Goal: Task Accomplishment & Management: Manage account settings

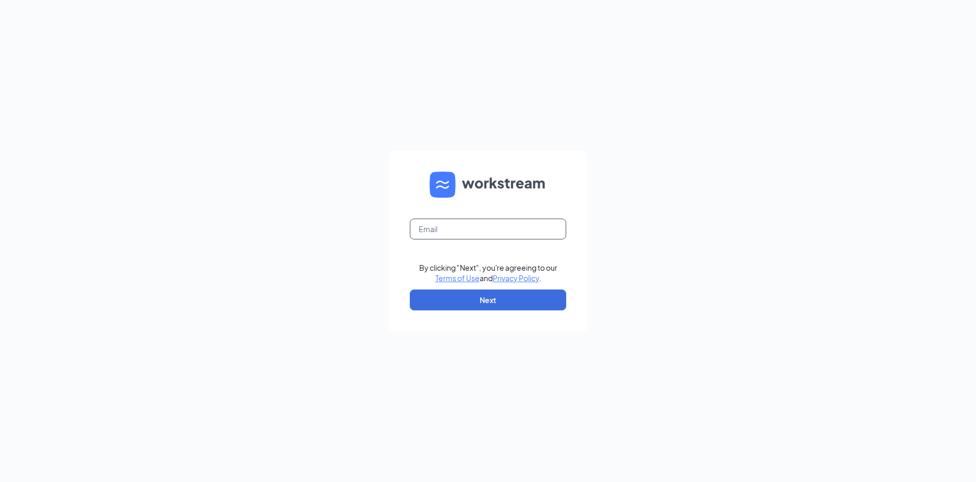
click at [491, 236] on input "text" at bounding box center [488, 228] width 156 height 21
type input "grea"
click at [491, 236] on input "text" at bounding box center [488, 228] width 156 height 21
type input "greatguestservice@gmail.com"
click at [466, 298] on button "Next" at bounding box center [488, 299] width 156 height 21
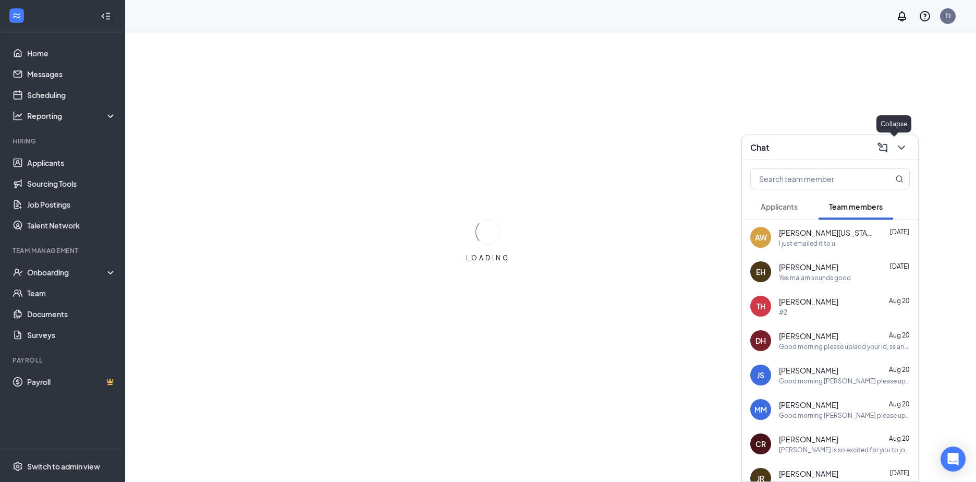
click at [894, 149] on button at bounding box center [901, 147] width 17 height 17
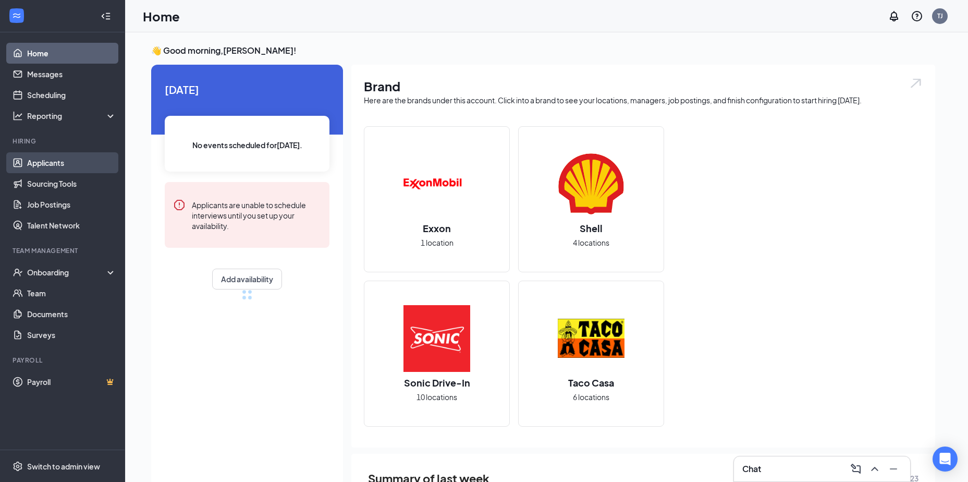
click at [67, 165] on link "Applicants" at bounding box center [71, 162] width 89 height 21
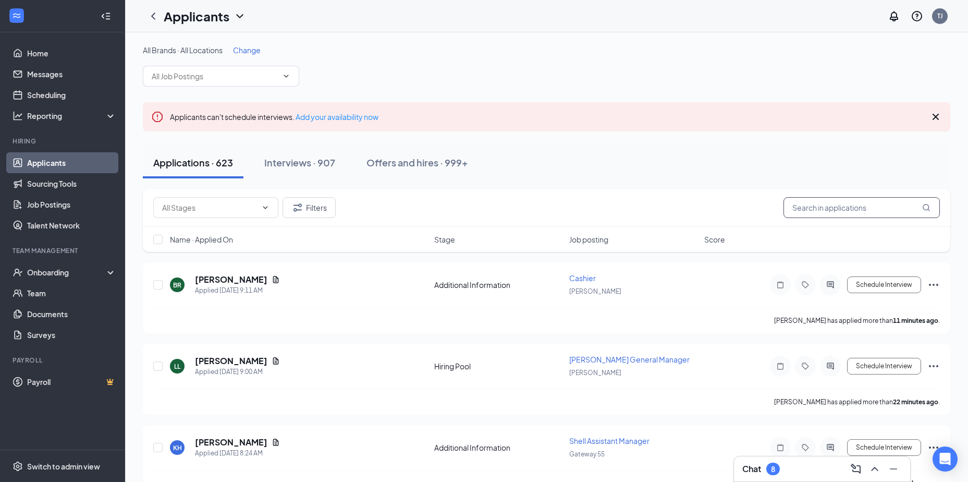
click at [868, 209] on input "text" at bounding box center [862, 207] width 156 height 21
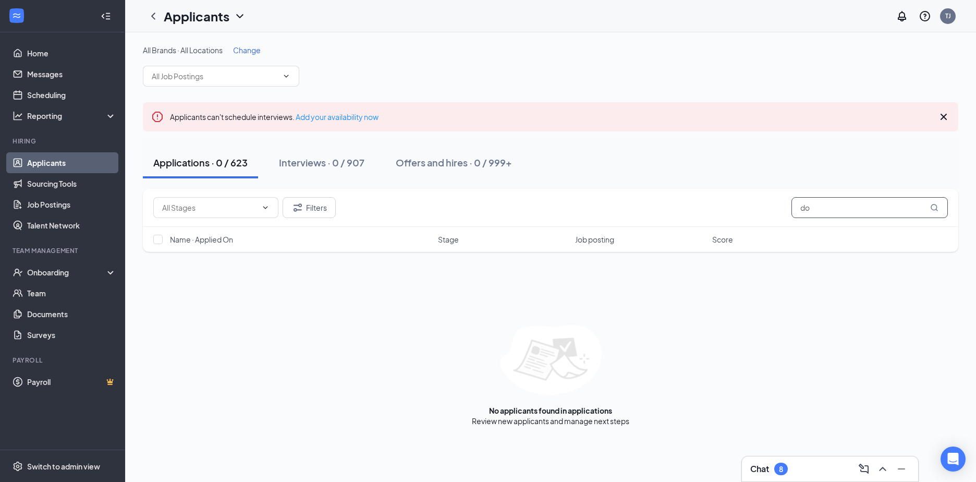
type input "d"
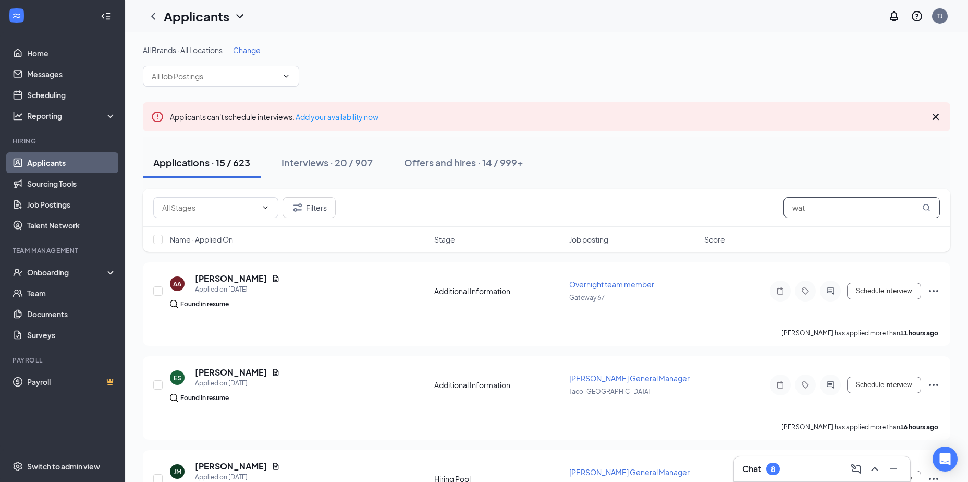
type input "wat"
click at [250, 50] on span "Change" at bounding box center [247, 49] width 28 height 9
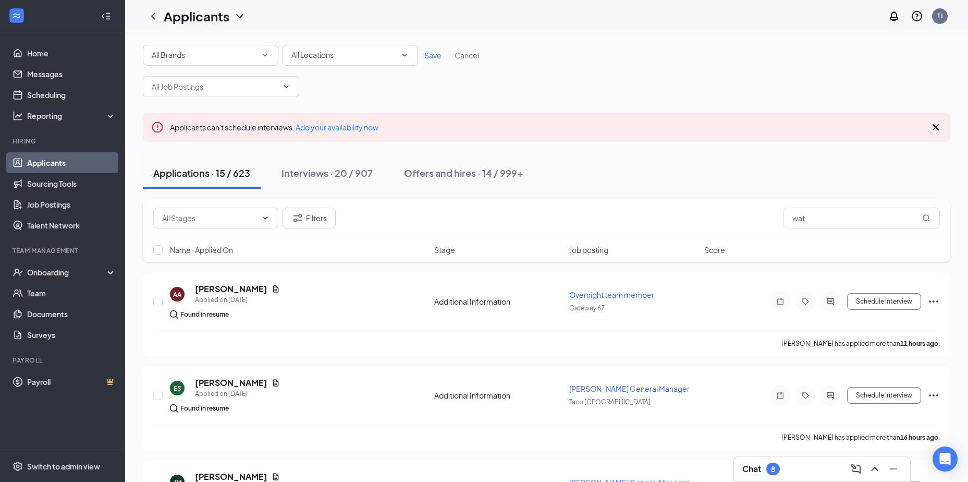
click at [344, 63] on div "All Locations All Locations" at bounding box center [351, 55] width 136 height 21
click at [333, 156] on div "Gateway 60" at bounding box center [350, 159] width 119 height 13
click at [429, 58] on span "Save" at bounding box center [432, 55] width 17 height 9
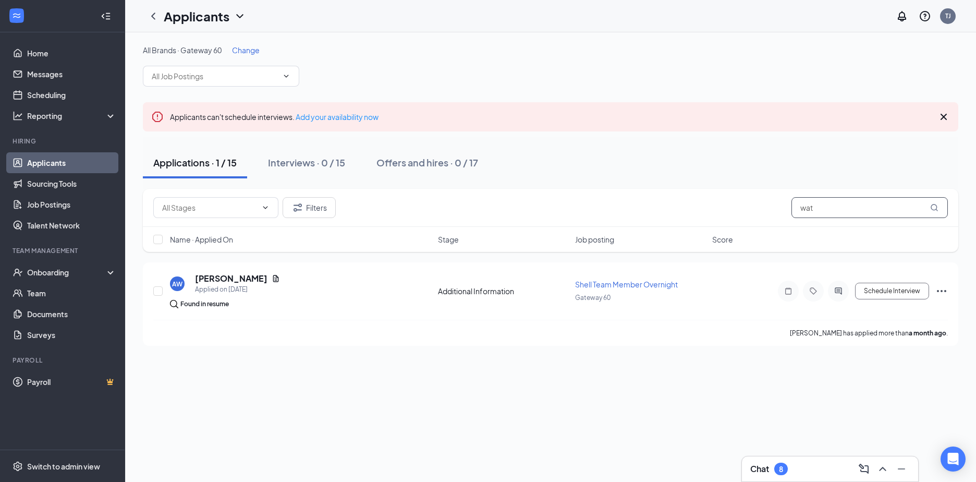
drag, startPoint x: 827, startPoint y: 203, endPoint x: 742, endPoint y: 199, distance: 84.6
click at [742, 199] on div "Filters wat" at bounding box center [550, 207] width 795 height 21
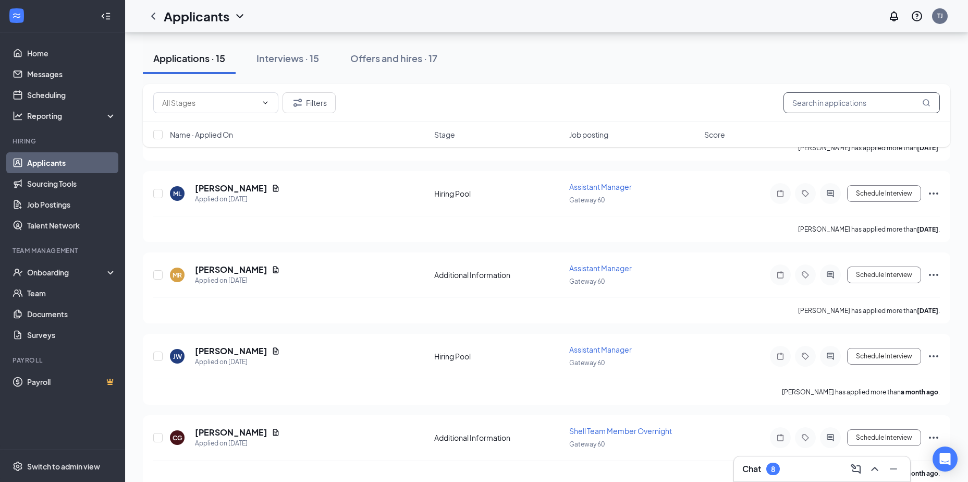
scroll to position [533, 0]
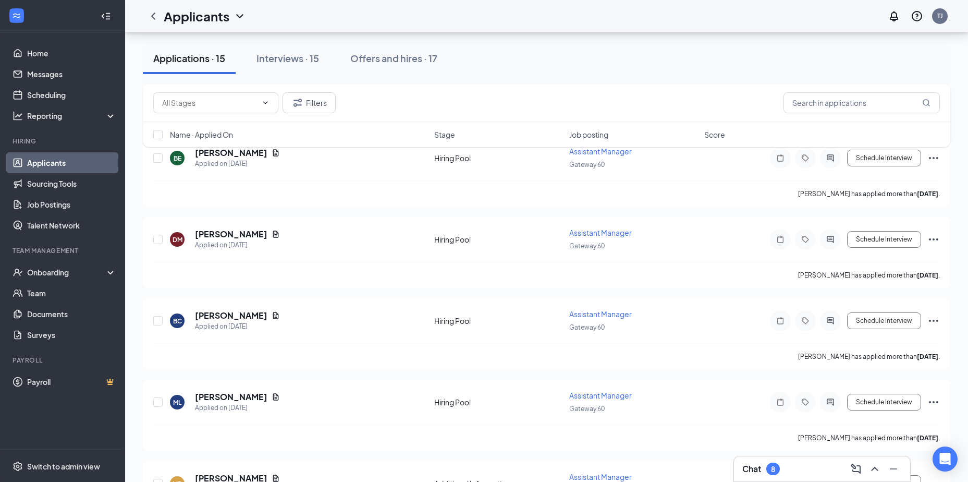
click at [296, 53] on div "Interviews · 15" at bounding box center [288, 58] width 63 height 13
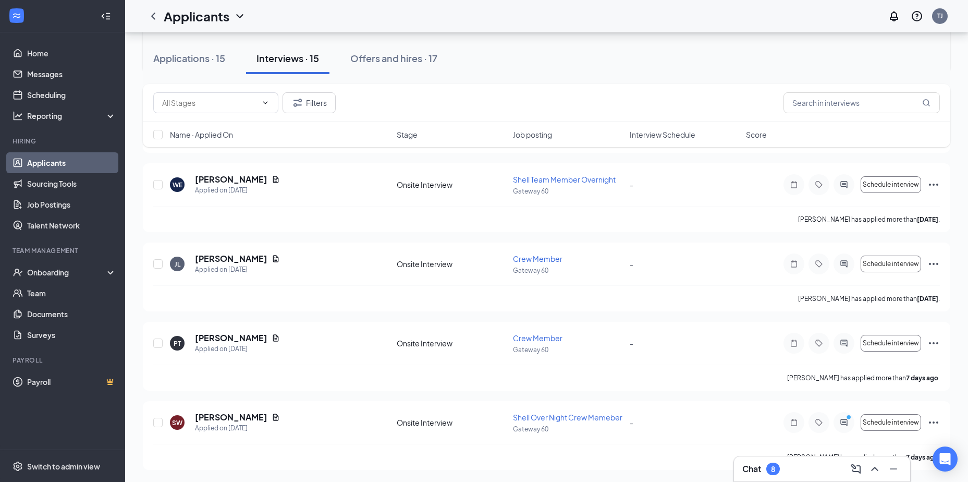
scroll to position [971, 0]
drag, startPoint x: 385, startPoint y: 64, endPoint x: 383, endPoint y: 82, distance: 17.8
click at [385, 64] on div "Offers and hires · 17" at bounding box center [393, 58] width 87 height 13
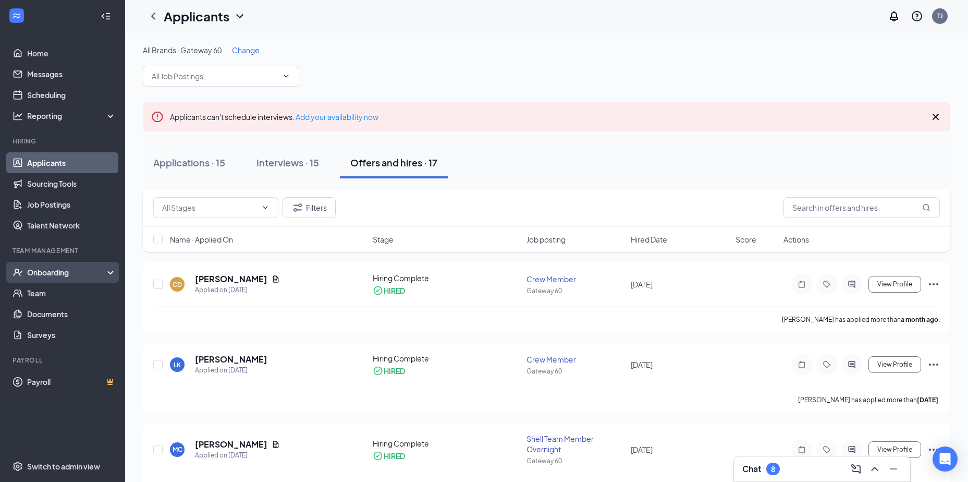
click at [39, 272] on div "Onboarding" at bounding box center [67, 272] width 80 height 10
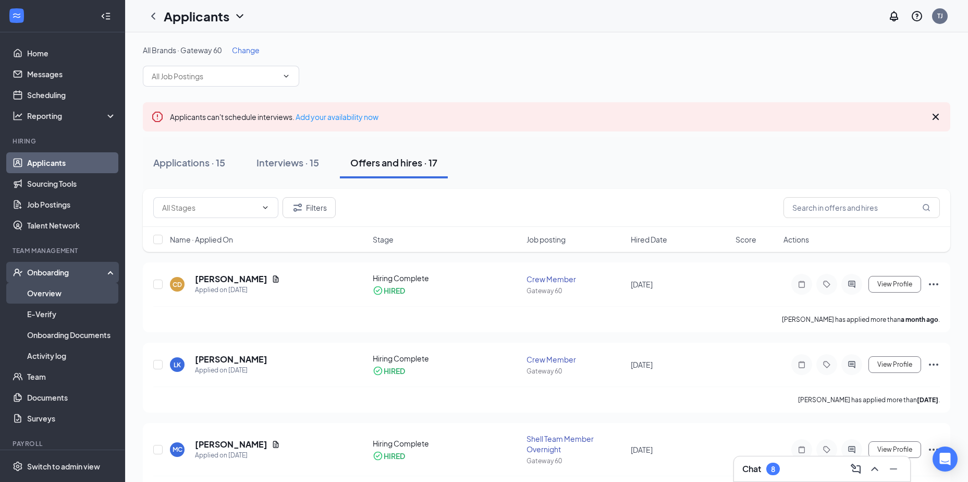
click at [40, 290] on link "Overview" at bounding box center [71, 293] width 89 height 21
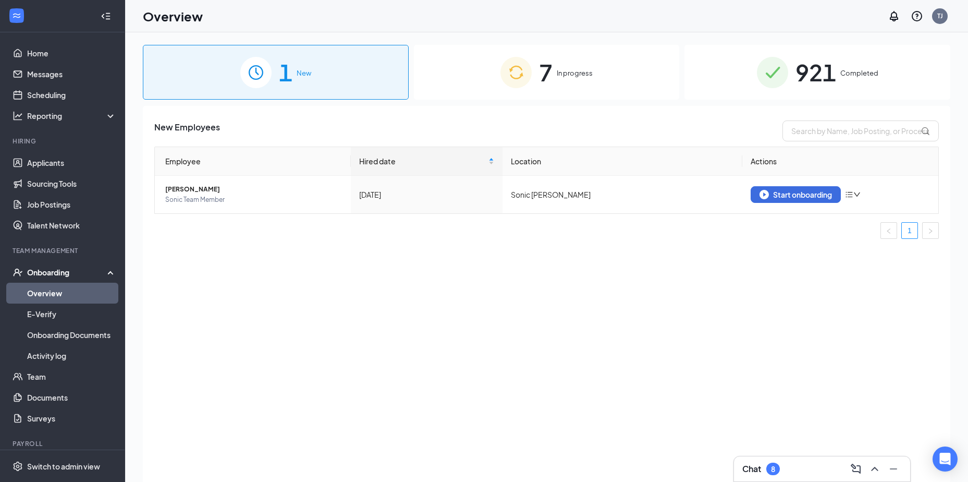
click at [495, 82] on div "7 In progress" at bounding box center [547, 72] width 266 height 55
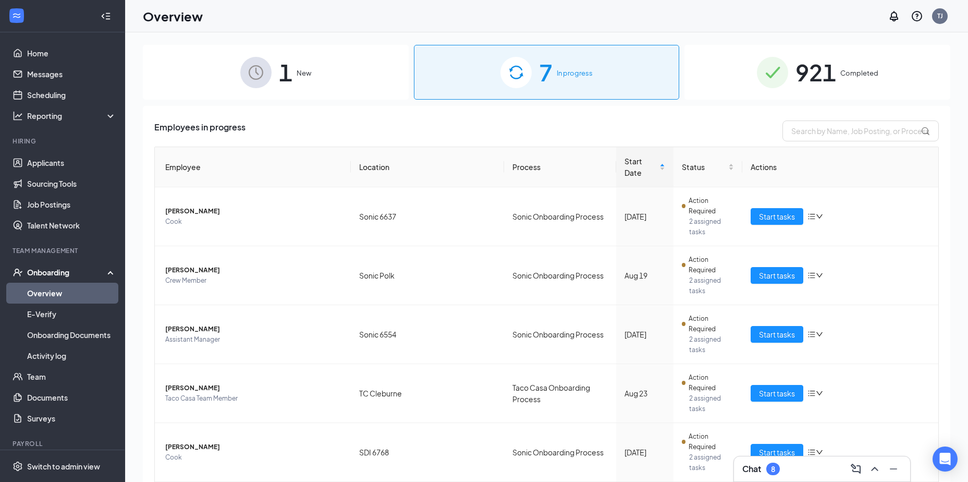
scroll to position [47, 0]
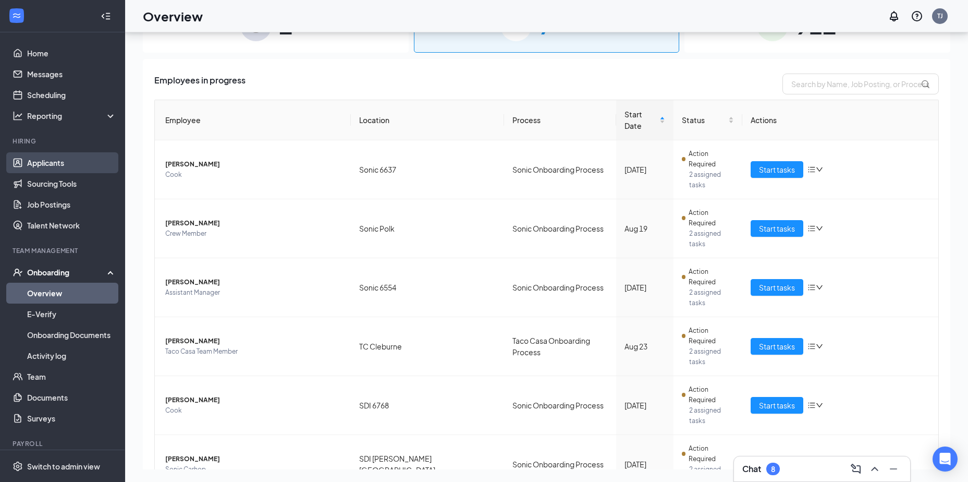
click at [45, 158] on link "Applicants" at bounding box center [71, 162] width 89 height 21
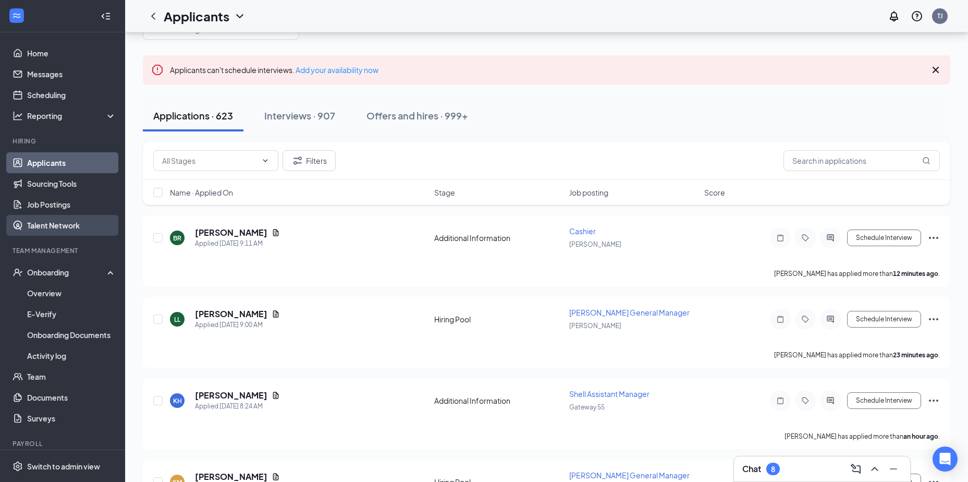
click at [60, 233] on link "Talent Network" at bounding box center [71, 225] width 89 height 21
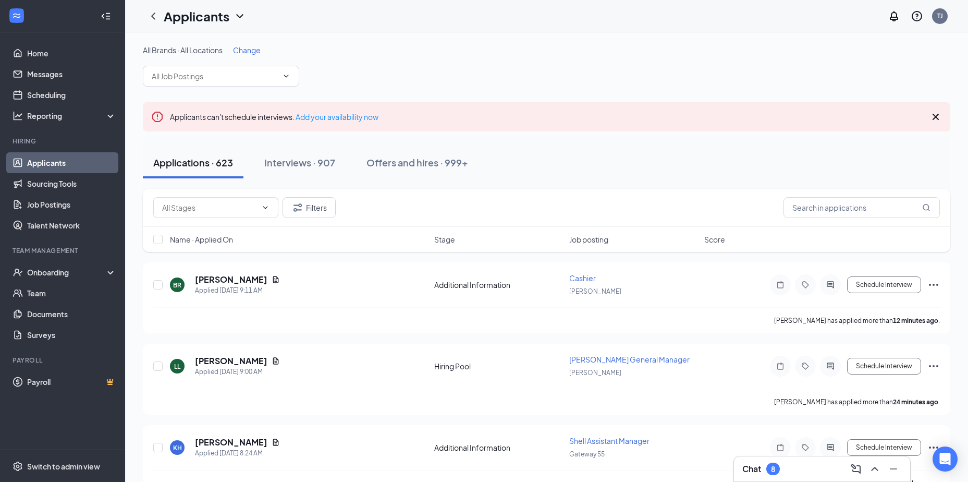
click at [236, 17] on icon "ChevronDown" at bounding box center [240, 16] width 13 height 13
click at [401, 47] on div "All Brands · All Locations Change" at bounding box center [547, 50] width 808 height 10
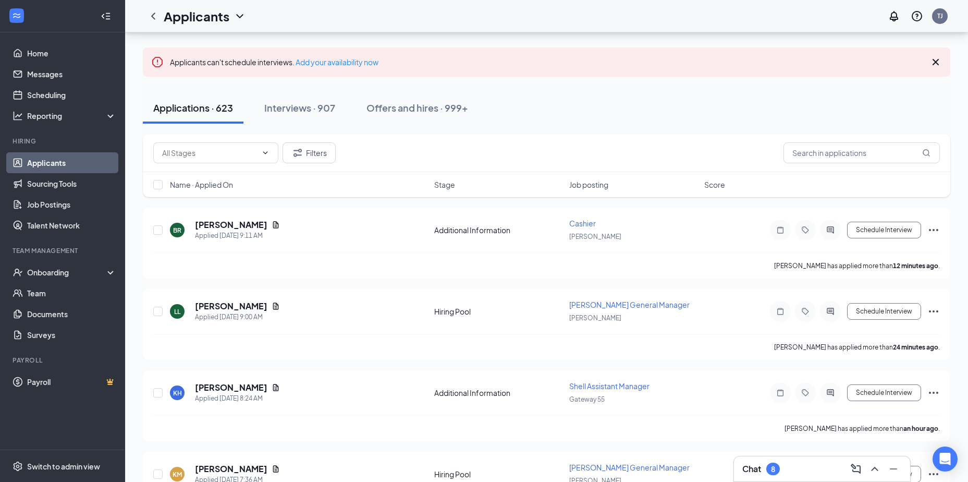
scroll to position [52, 0]
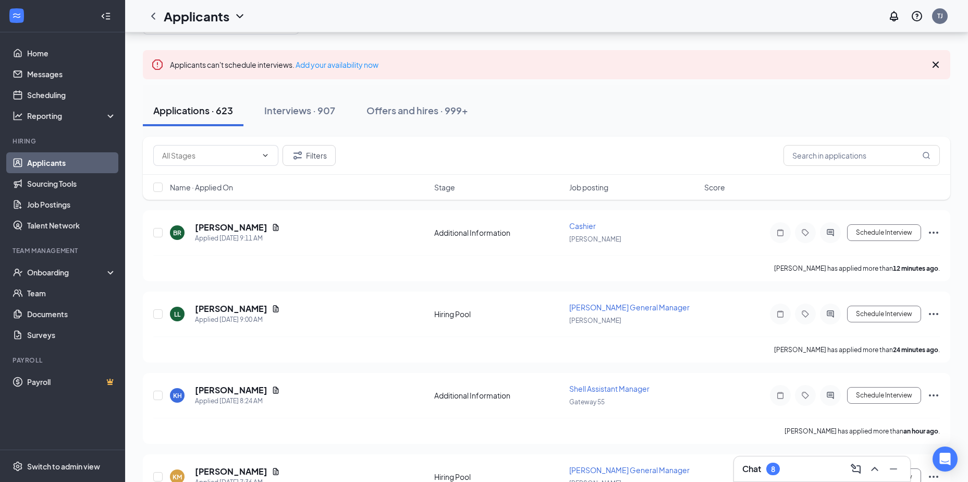
click at [28, 158] on link "Applicants" at bounding box center [71, 162] width 89 height 21
click at [863, 161] on input "text" at bounding box center [862, 155] width 156 height 21
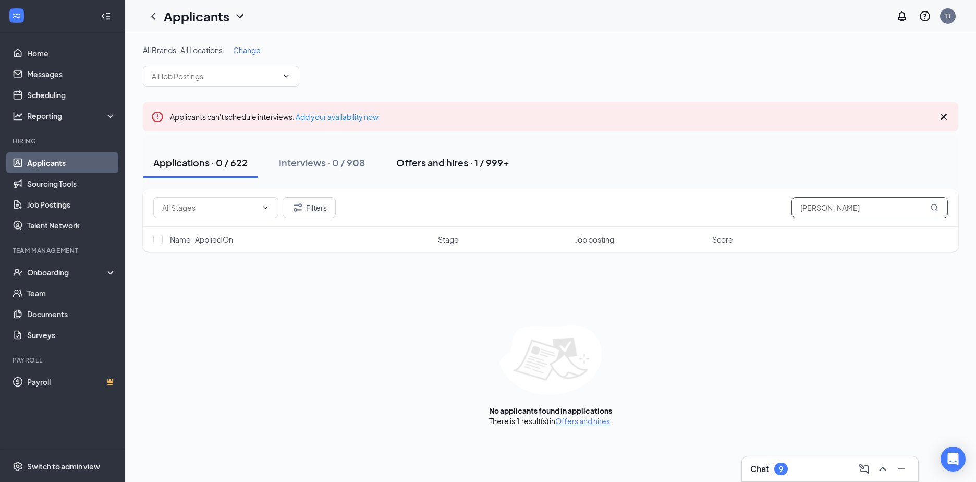
type input "donnie"
click at [417, 166] on div "Offers and hires · 1 / 999+" at bounding box center [452, 162] width 113 height 13
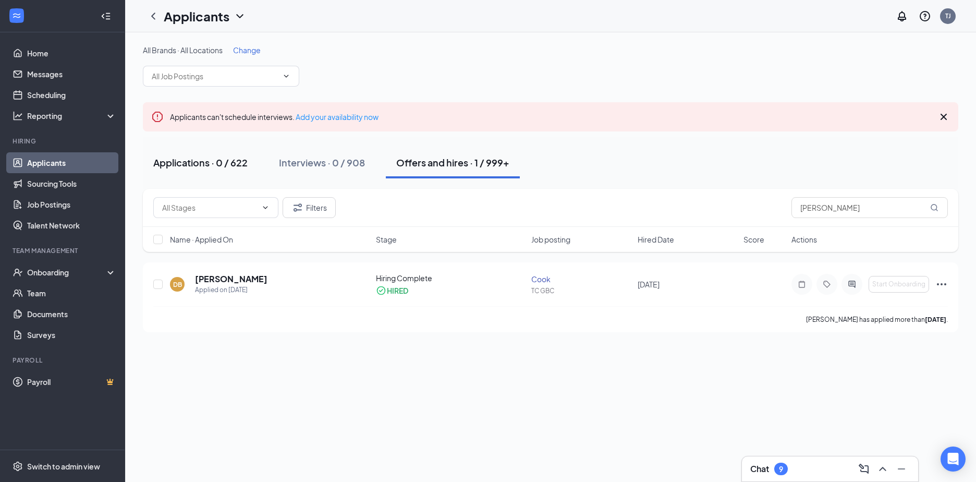
click at [207, 148] on button "Applications · 0 / 622" at bounding box center [200, 162] width 115 height 31
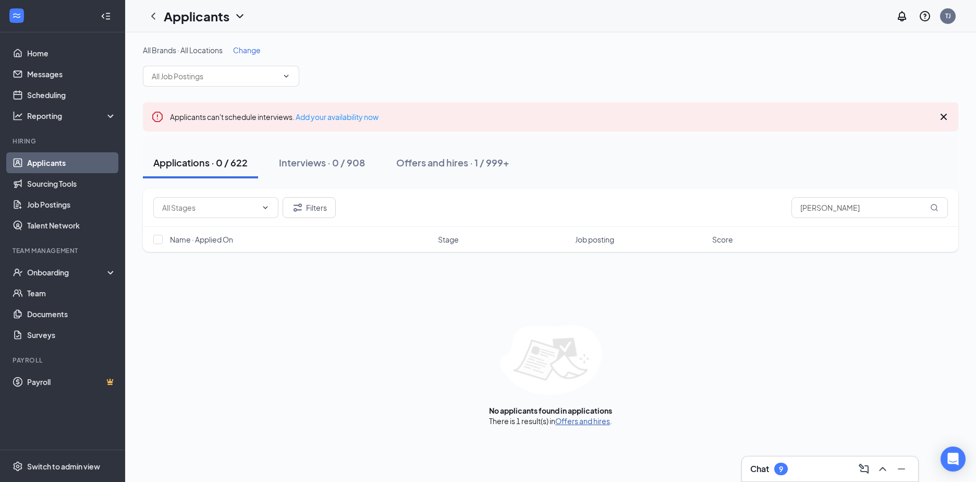
click at [594, 421] on link "Offers and hires" at bounding box center [582, 420] width 55 height 9
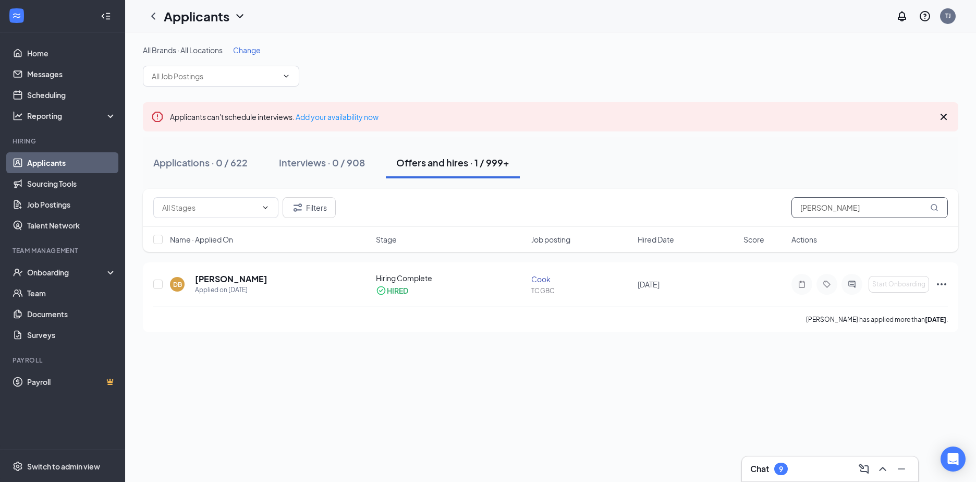
drag, startPoint x: 846, startPoint y: 211, endPoint x: 745, endPoint y: 198, distance: 101.4
click at [748, 202] on div "Filters donnie" at bounding box center [550, 207] width 795 height 21
type input "watts"
click at [302, 169] on button "Interviews · 1 / 908" at bounding box center [320, 162] width 104 height 31
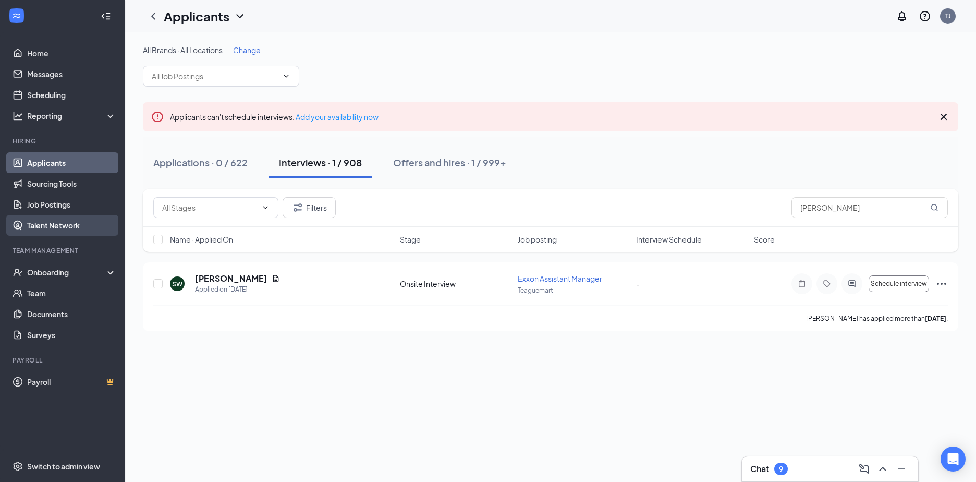
click at [50, 221] on link "Talent Network" at bounding box center [71, 225] width 89 height 21
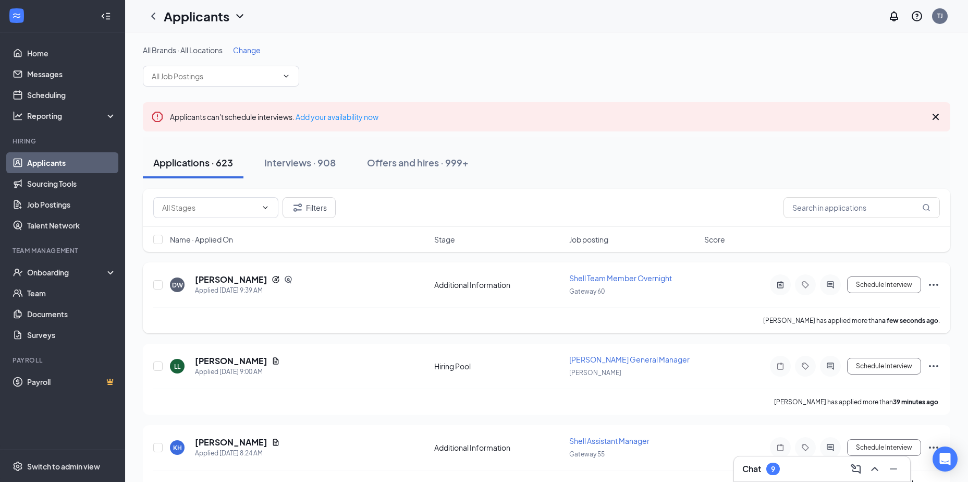
click at [936, 284] on icon "Ellipses" at bounding box center [933, 284] width 13 height 13
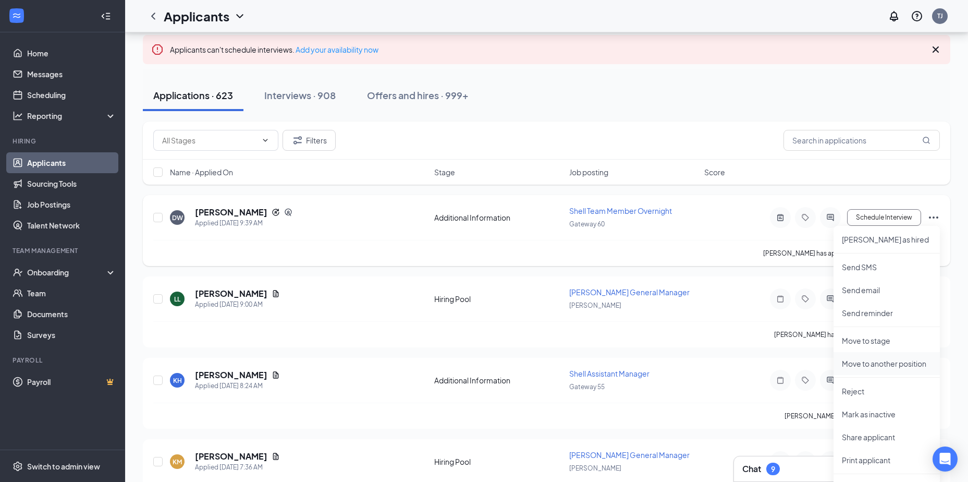
scroll to position [104, 0]
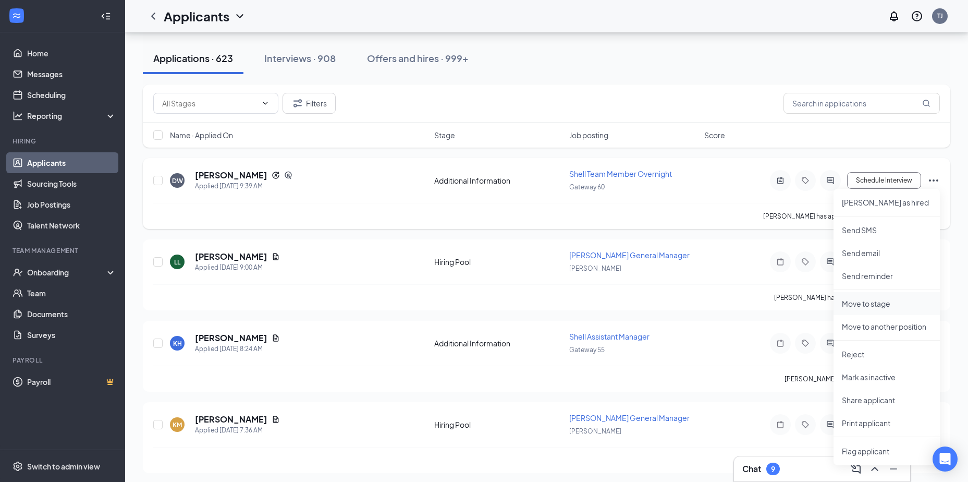
click at [867, 309] on li "Move to stage" at bounding box center [887, 303] width 106 height 23
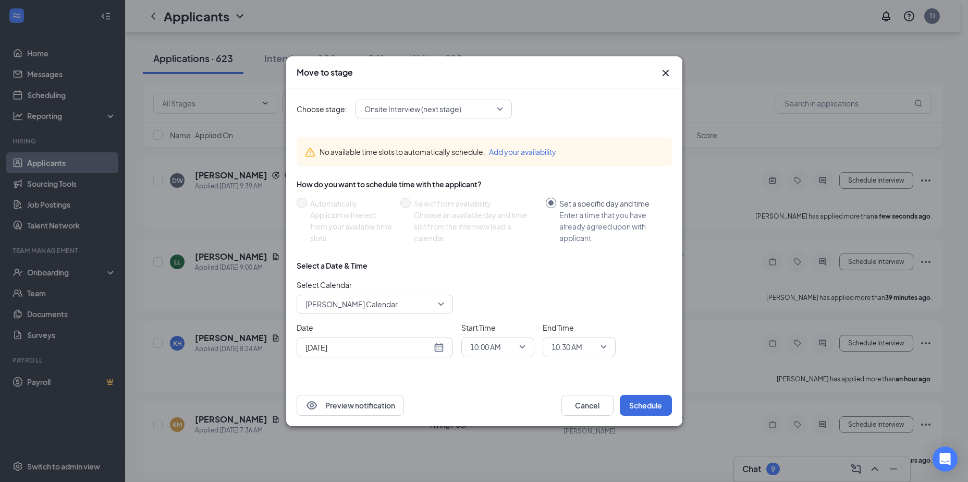
click at [464, 116] on span "Onsite Interview (next stage)" at bounding box center [428, 109] width 129 height 16
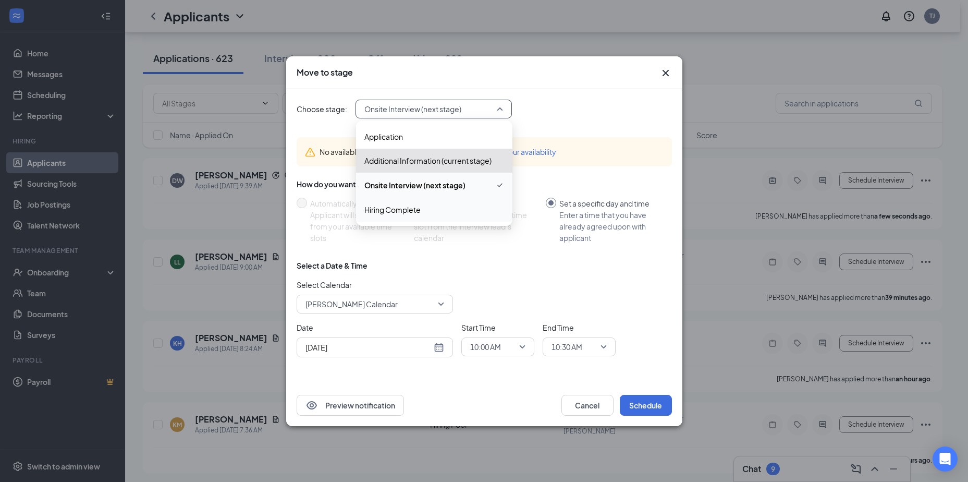
click at [436, 213] on span "Hiring Complete" at bounding box center [434, 209] width 140 height 11
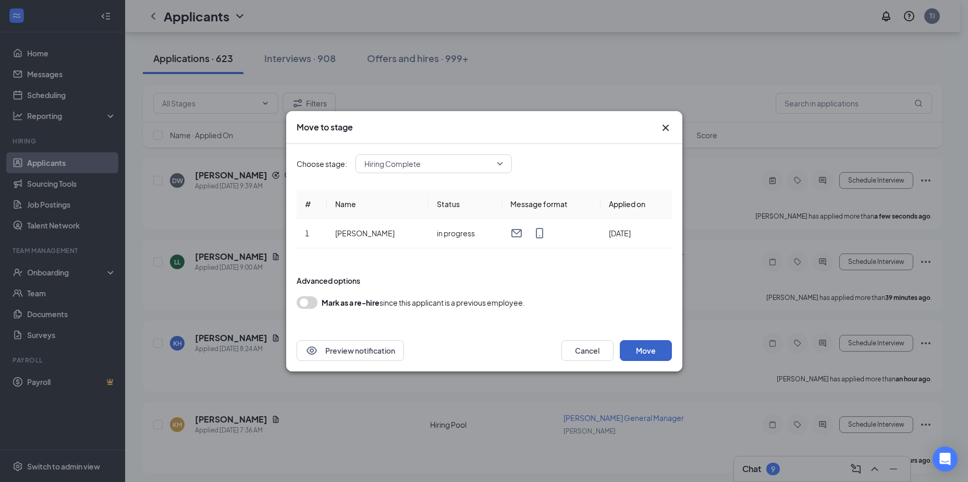
click at [643, 350] on button "Move" at bounding box center [646, 350] width 52 height 21
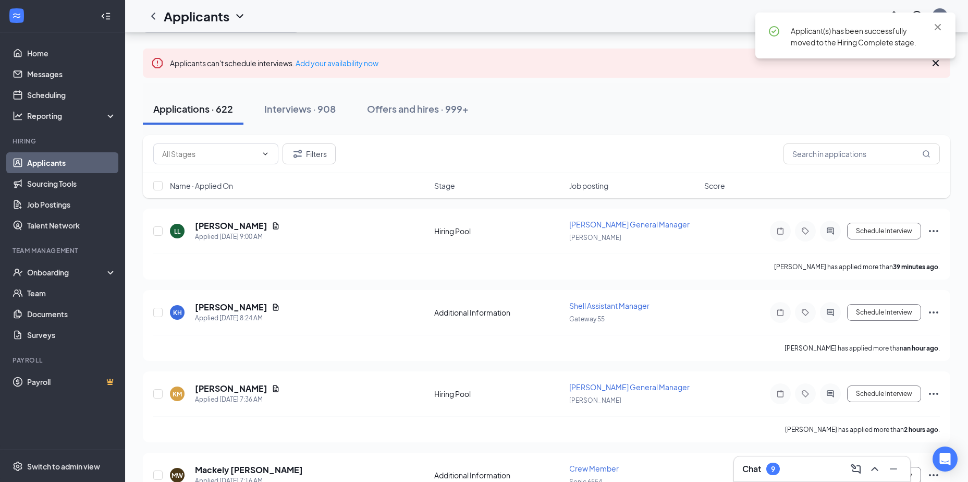
scroll to position [0, 0]
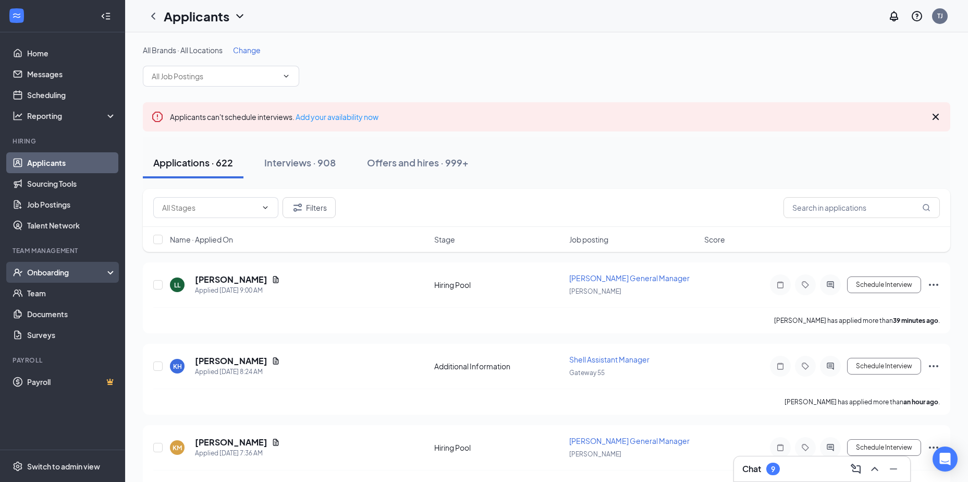
click at [41, 274] on div "Onboarding" at bounding box center [67, 272] width 80 height 10
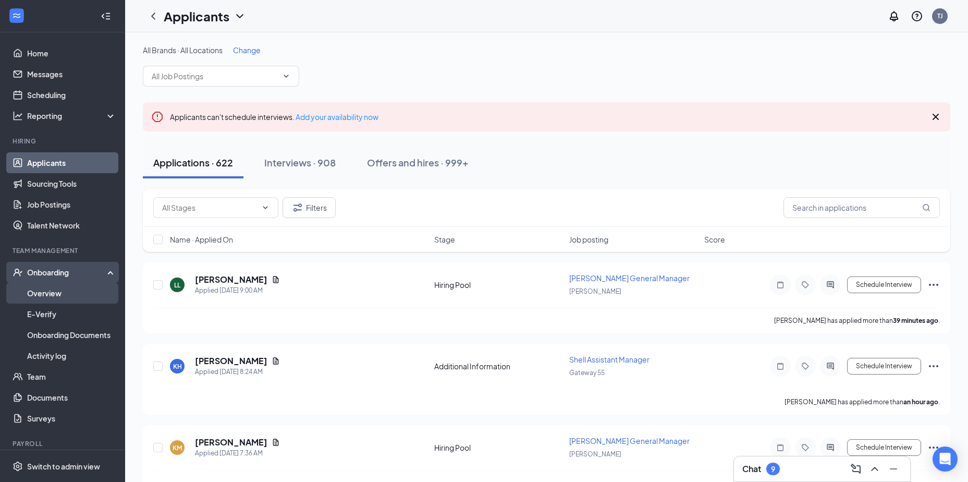
click at [40, 292] on link "Overview" at bounding box center [71, 293] width 89 height 21
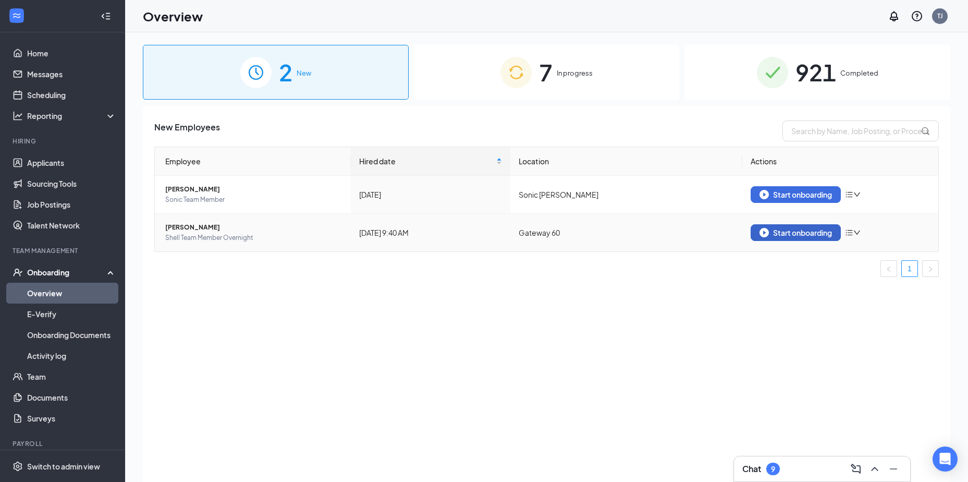
click at [809, 237] on div "Start onboarding" at bounding box center [796, 232] width 72 height 9
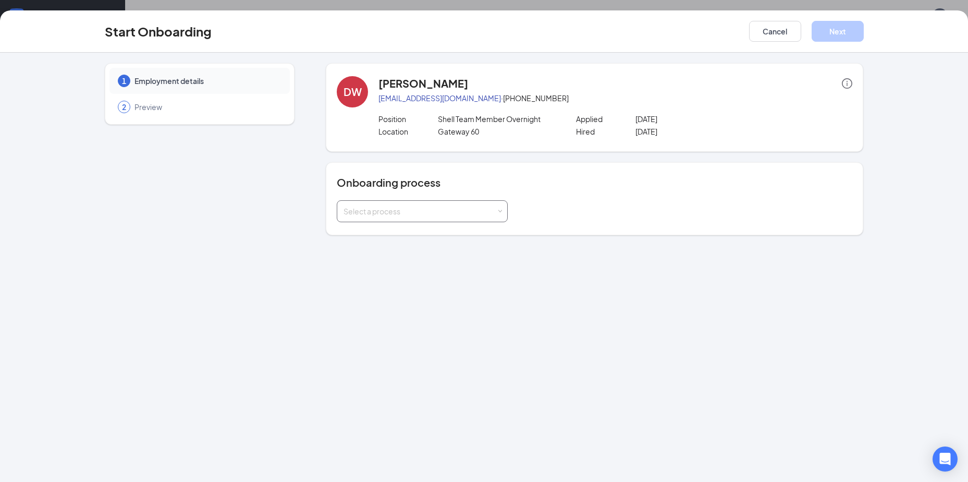
click at [432, 209] on div "Select a process" at bounding box center [420, 211] width 153 height 10
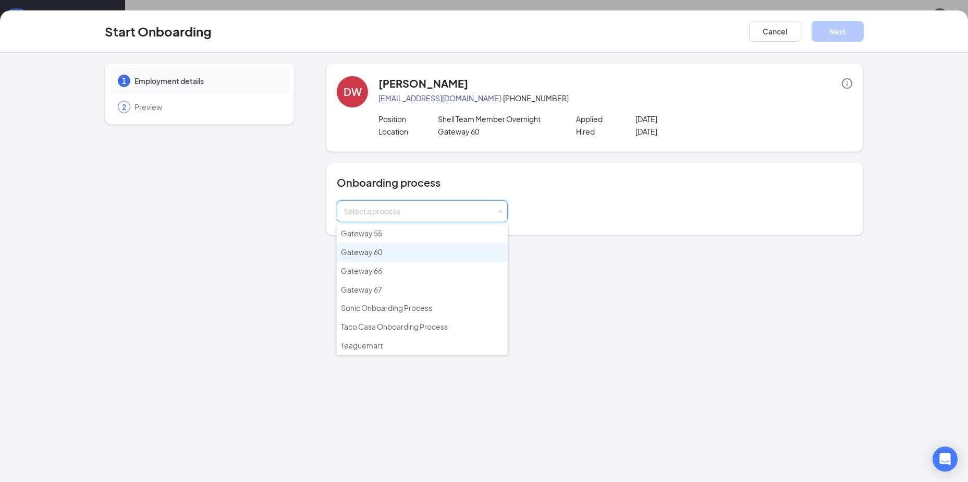
click at [425, 253] on li "Gateway 60" at bounding box center [422, 252] width 171 height 19
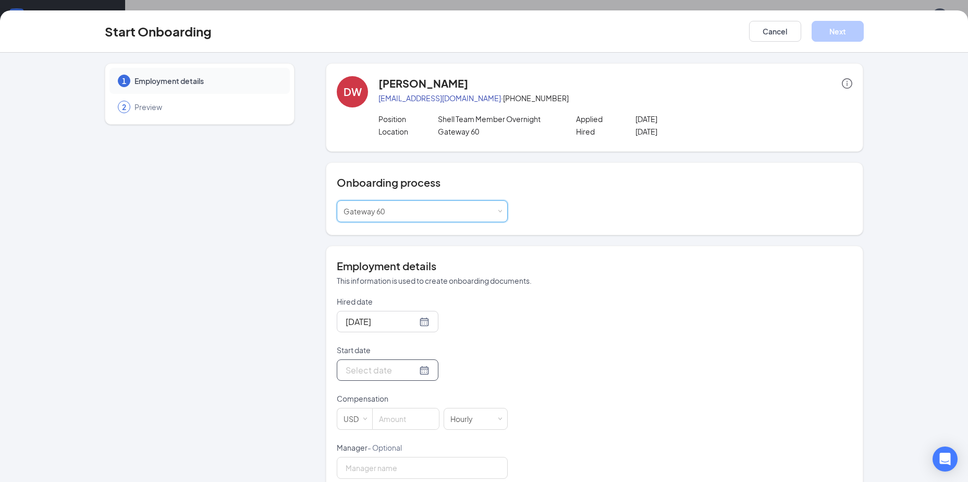
click at [411, 372] on div at bounding box center [388, 369] width 84 height 13
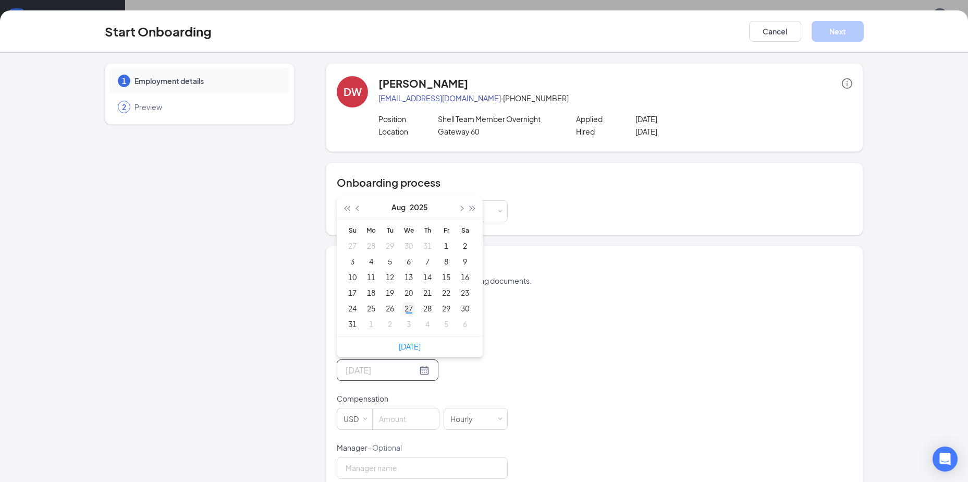
type input "[DATE]"
click at [406, 309] on div "27" at bounding box center [408, 308] width 13 height 13
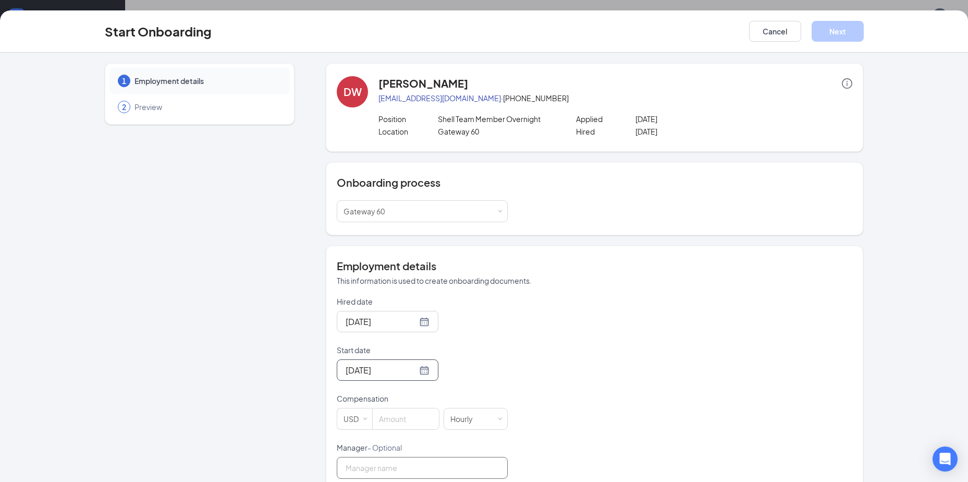
click at [406, 472] on input "Manager - Optional" at bounding box center [422, 468] width 171 height 22
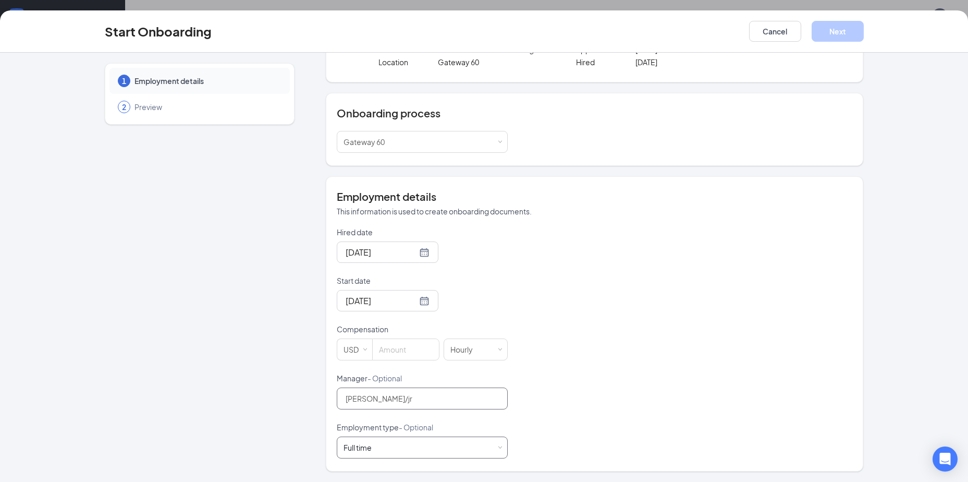
type input "[PERSON_NAME]/jr"
click at [367, 449] on div "Full time" at bounding box center [358, 447] width 28 height 10
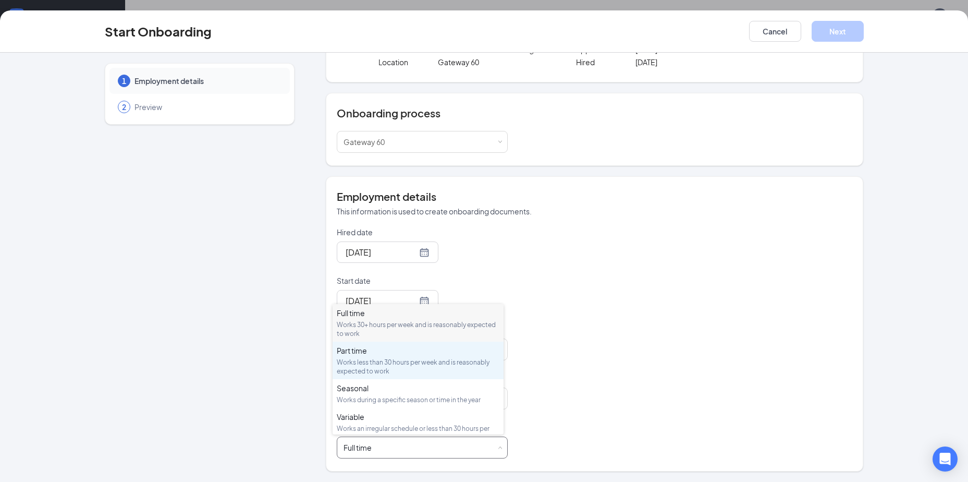
click at [367, 367] on div "Works less than 30 hours per week and is reasonably expected to work" at bounding box center [418, 367] width 163 height 18
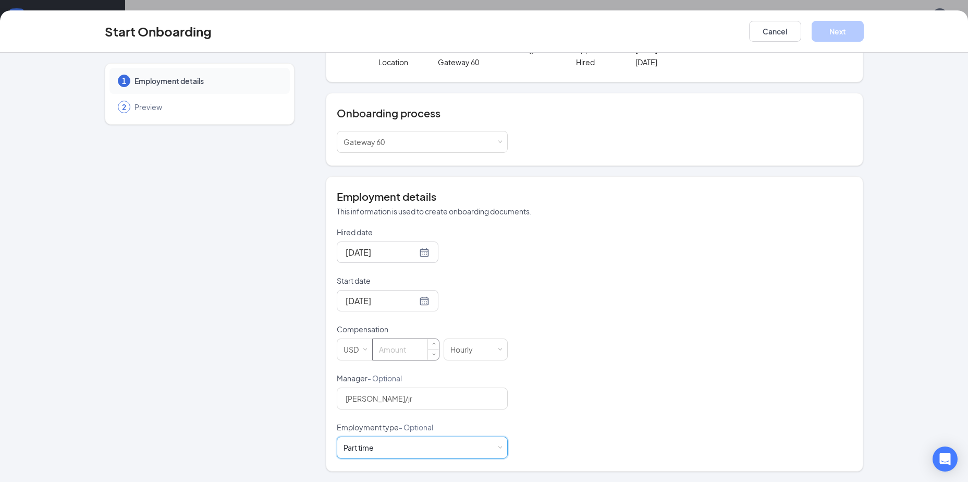
click at [408, 349] on input at bounding box center [406, 349] width 66 height 21
type input "11"
click at [830, 38] on button "Next" at bounding box center [838, 31] width 52 height 21
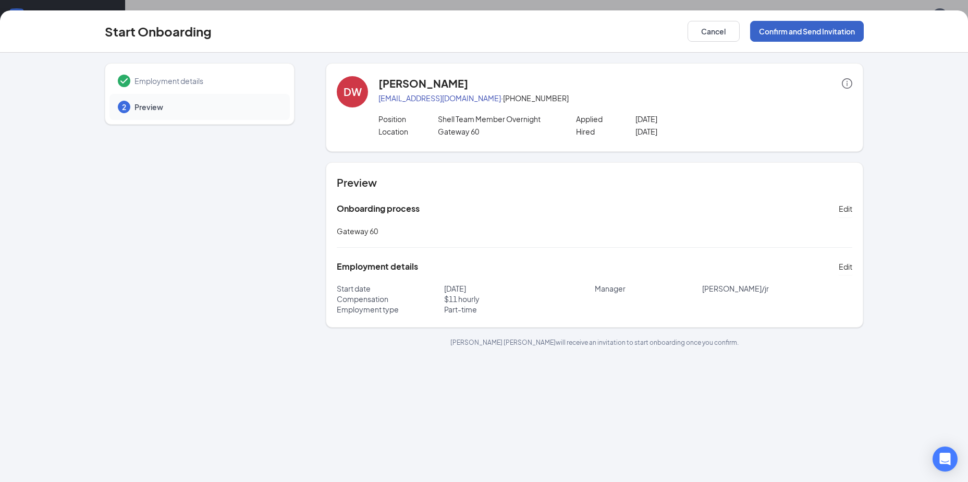
click at [830, 38] on button "Confirm and Send Invitation" at bounding box center [807, 31] width 114 height 21
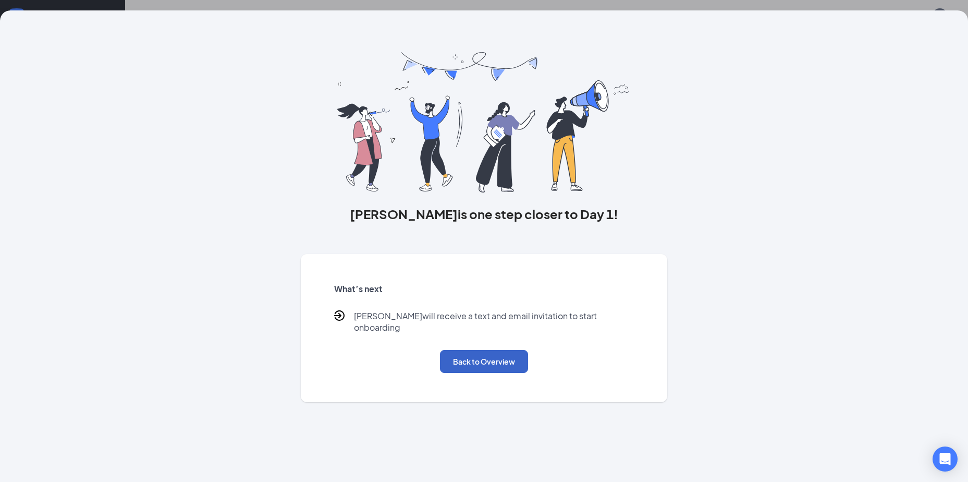
click at [475, 357] on button "Back to Overview" at bounding box center [484, 361] width 88 height 23
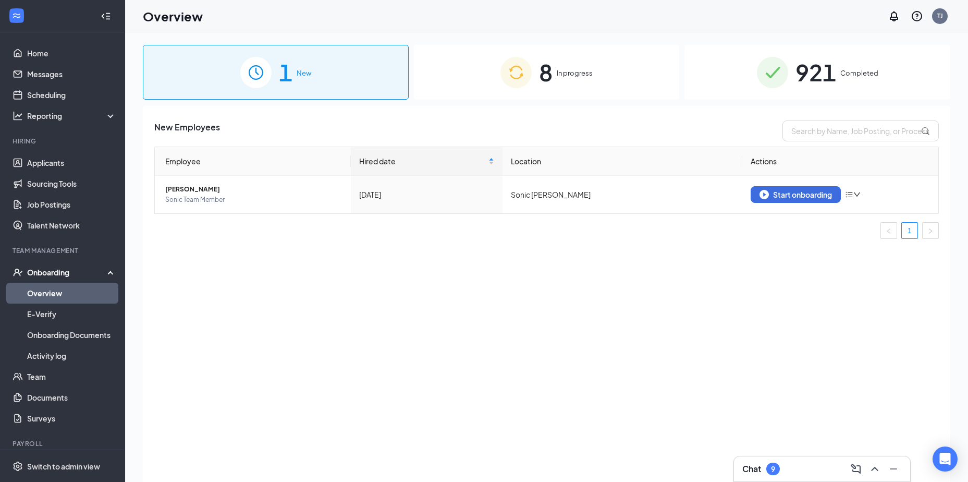
click at [70, 291] on link "Overview" at bounding box center [71, 293] width 89 height 21
click at [782, 65] on img at bounding box center [772, 72] width 31 height 31
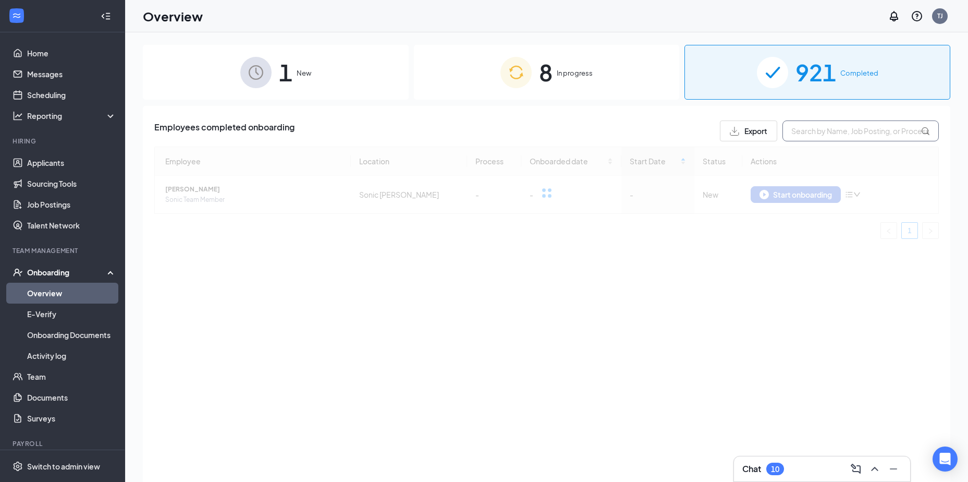
click at [853, 135] on input "text" at bounding box center [861, 130] width 156 height 21
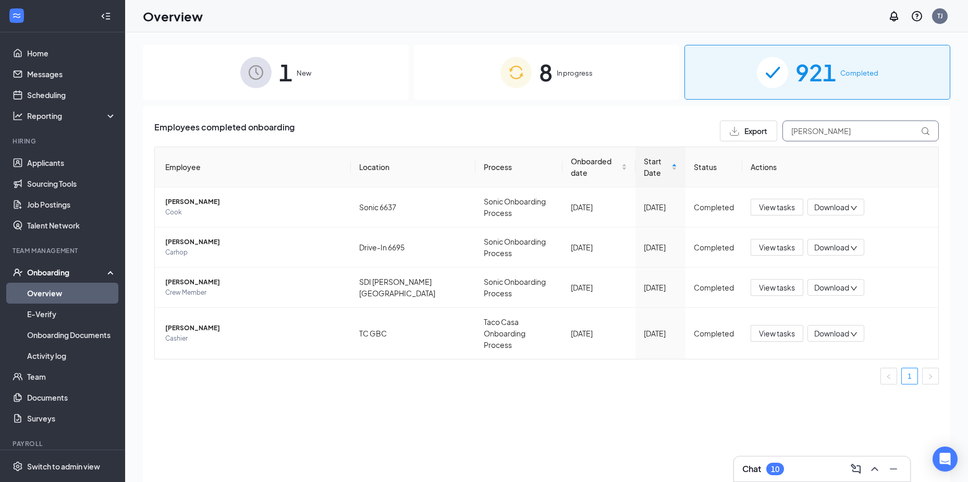
type input "[PERSON_NAME]"
